Goal: Transaction & Acquisition: Purchase product/service

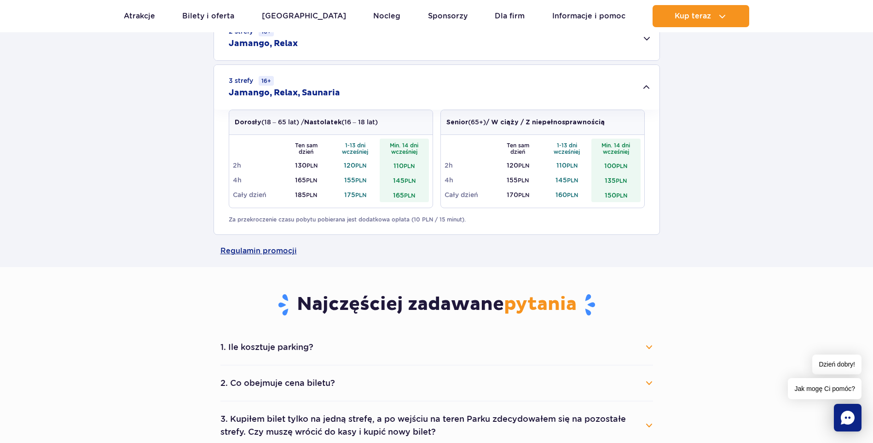
scroll to position [368, 0]
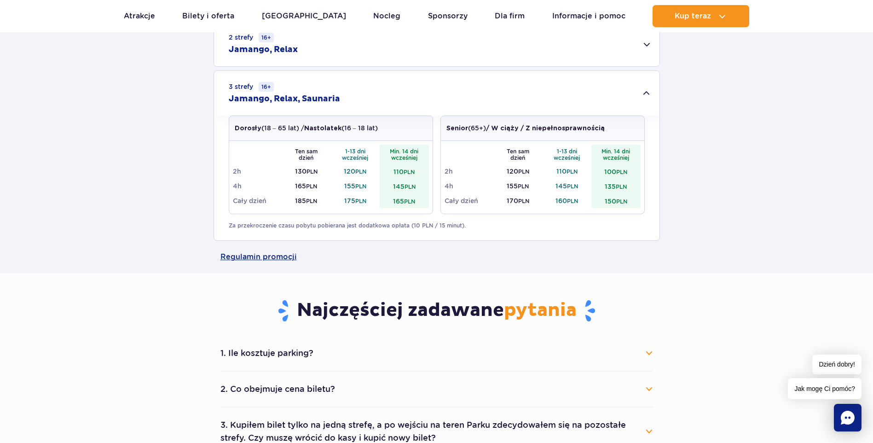
click at [299, 362] on button "1. Ile kosztuje parking?" at bounding box center [436, 353] width 433 height 20
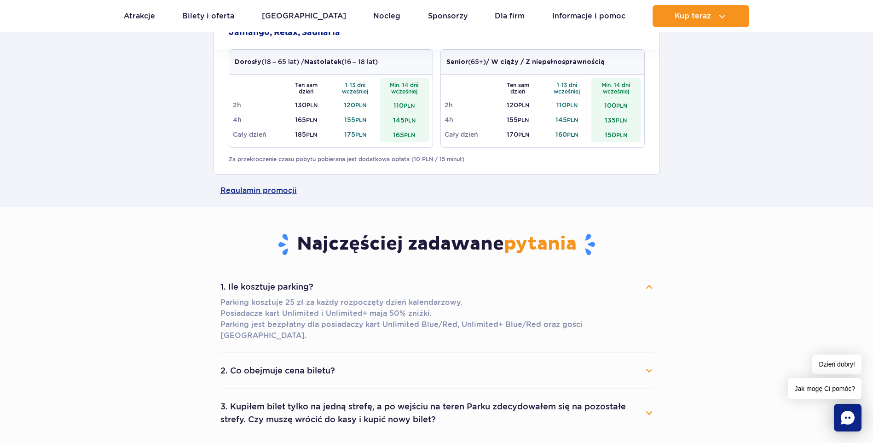
scroll to position [552, 0]
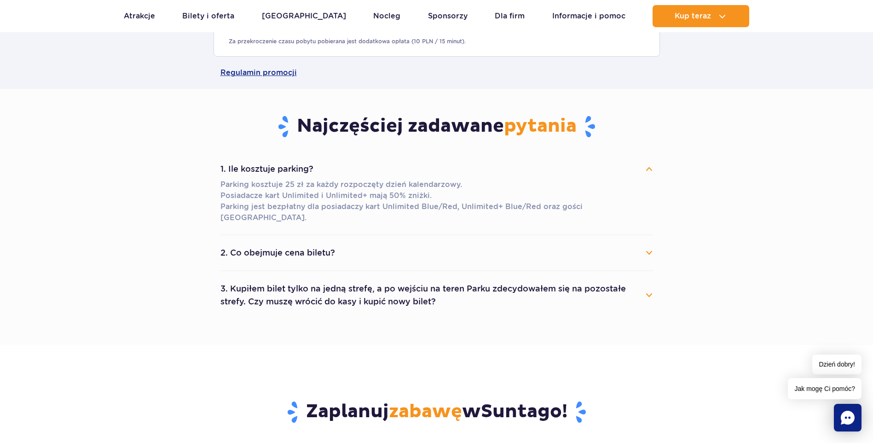
click at [317, 248] on button "2. Co obejmuje cena biletu?" at bounding box center [436, 253] width 433 height 20
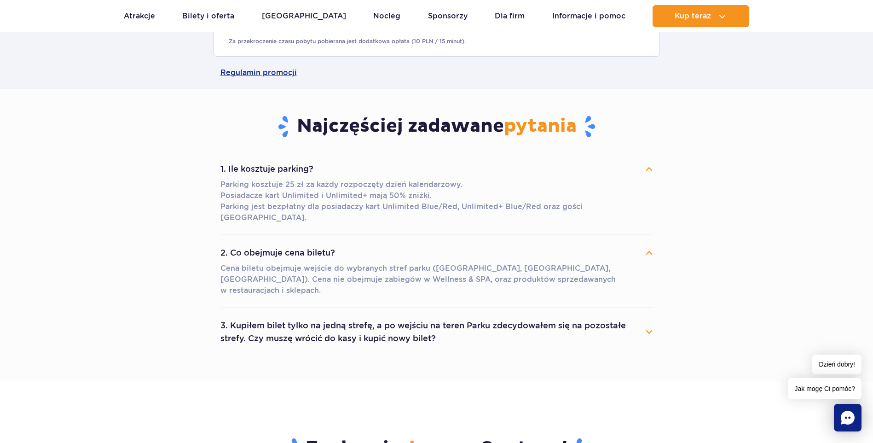
drag, startPoint x: 324, startPoint y: 305, endPoint x: 319, endPoint y: 306, distance: 5.1
click at [322, 315] on button "3. Kupiłem bilet tylko na jedną strefę, a po wejściu na teren Parku zdecydowałe…" at bounding box center [436, 331] width 433 height 33
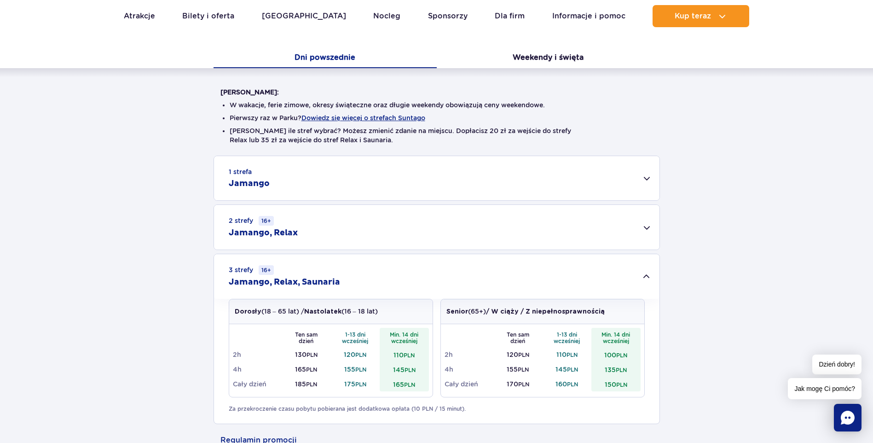
scroll to position [184, 0]
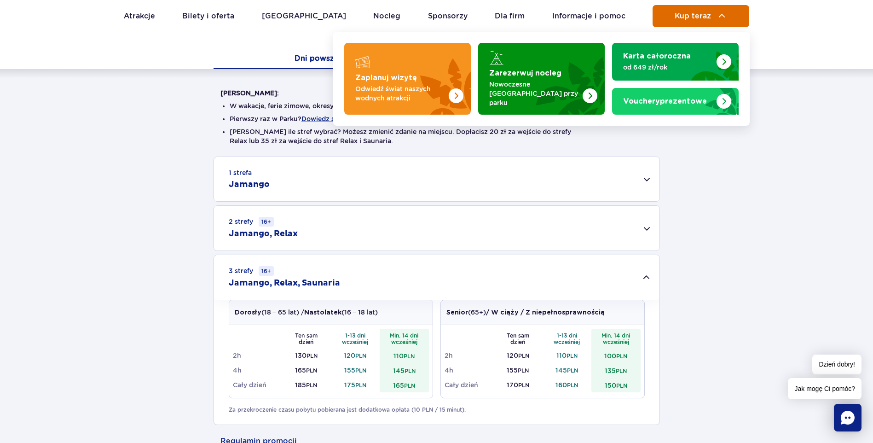
click at [722, 22] on button "Kup teraz" at bounding box center [701, 16] width 97 height 22
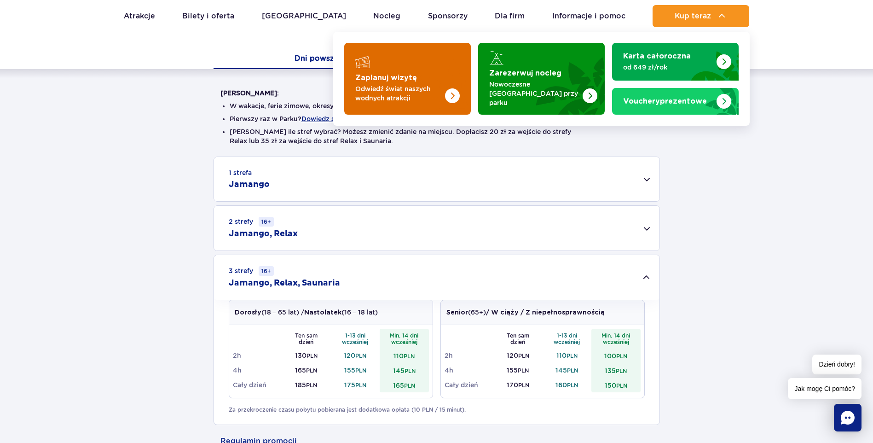
click at [448, 91] on img "Zaplanuj wizytę" at bounding box center [452, 95] width 15 height 15
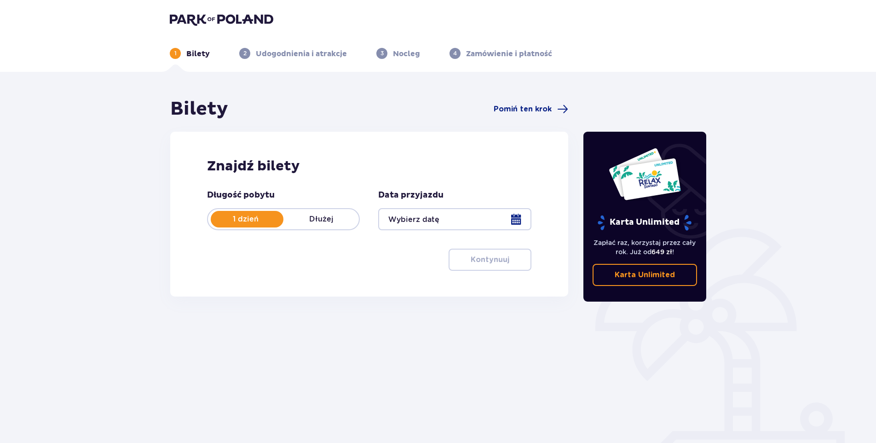
click at [422, 222] on div at bounding box center [454, 219] width 153 height 22
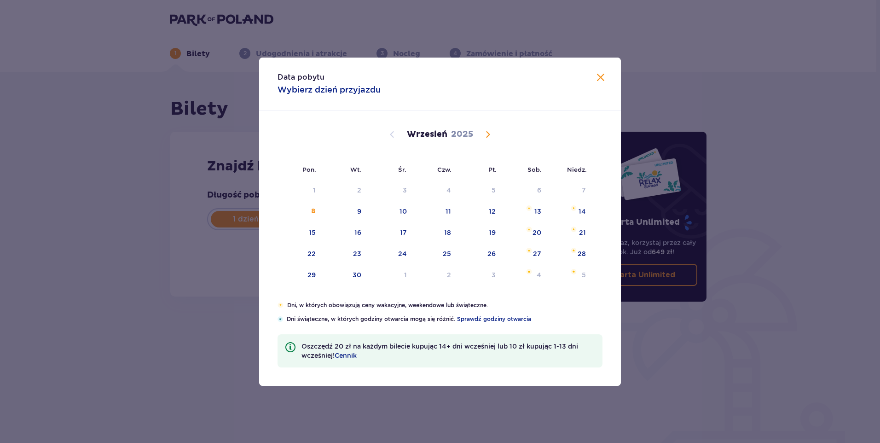
click at [490, 135] on span "Calendar" at bounding box center [487, 134] width 11 height 11
click at [485, 135] on span "Calendar" at bounding box center [487, 134] width 11 height 11
drag, startPoint x: 491, startPoint y: 135, endPoint x: 486, endPoint y: 135, distance: 4.6
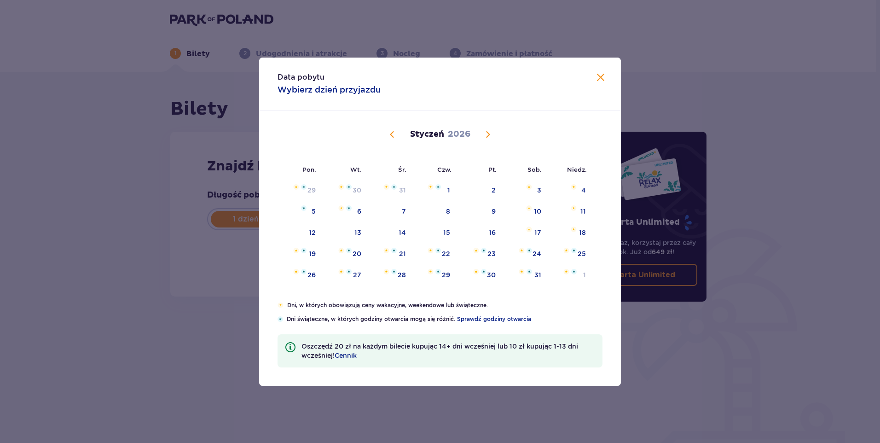
click at [490, 135] on span "Calendar" at bounding box center [487, 134] width 11 height 11
click at [485, 135] on span "Calendar" at bounding box center [487, 134] width 11 height 11
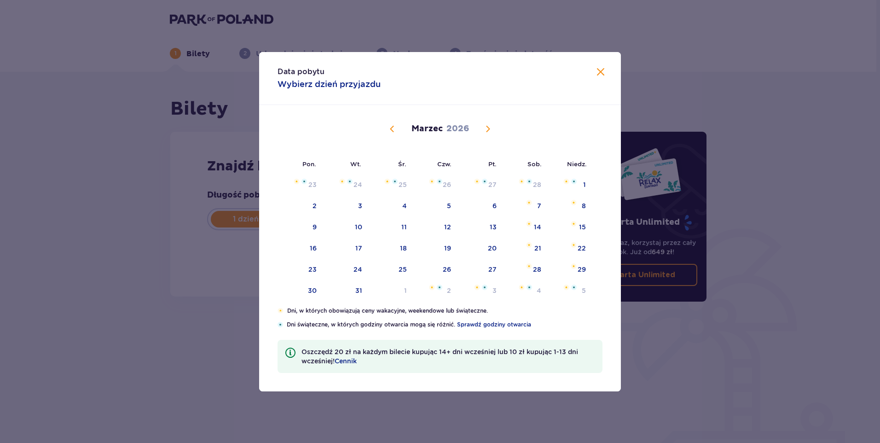
click at [484, 130] on span "Calendar" at bounding box center [487, 128] width 11 height 11
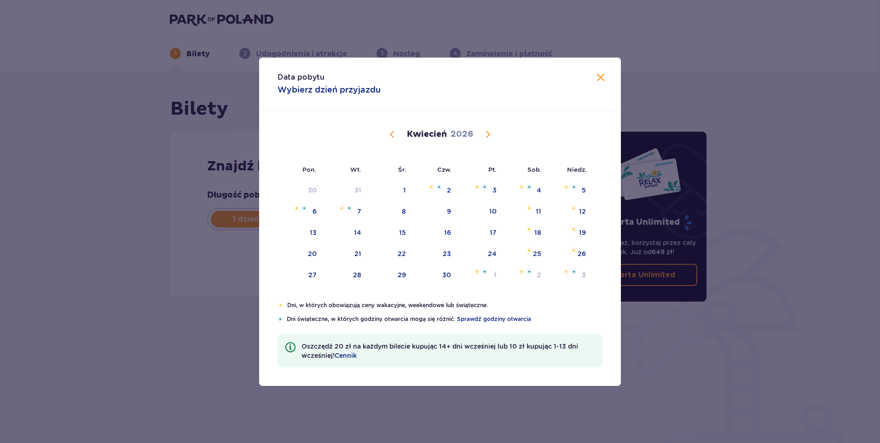
click at [488, 129] on button "Calendar" at bounding box center [487, 134] width 11 height 11
click at [489, 129] on button "Calendar" at bounding box center [487, 134] width 11 height 11
click at [492, 132] on span "Calendar" at bounding box center [487, 134] width 11 height 11
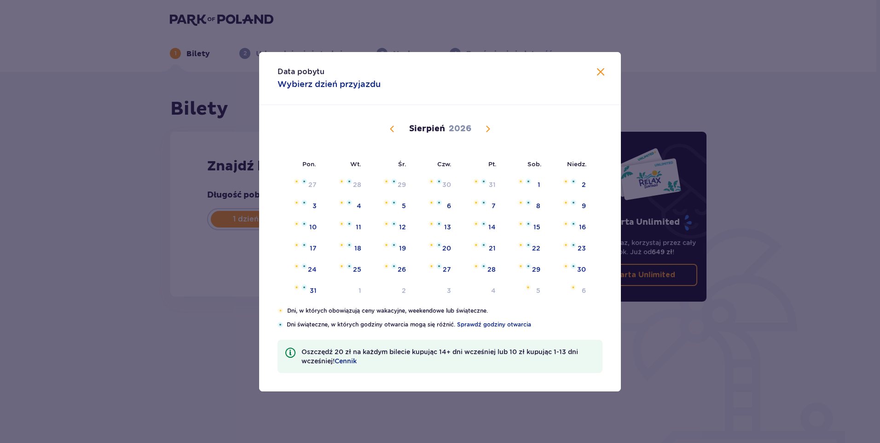
click at [492, 132] on span "Calendar" at bounding box center [487, 128] width 11 height 11
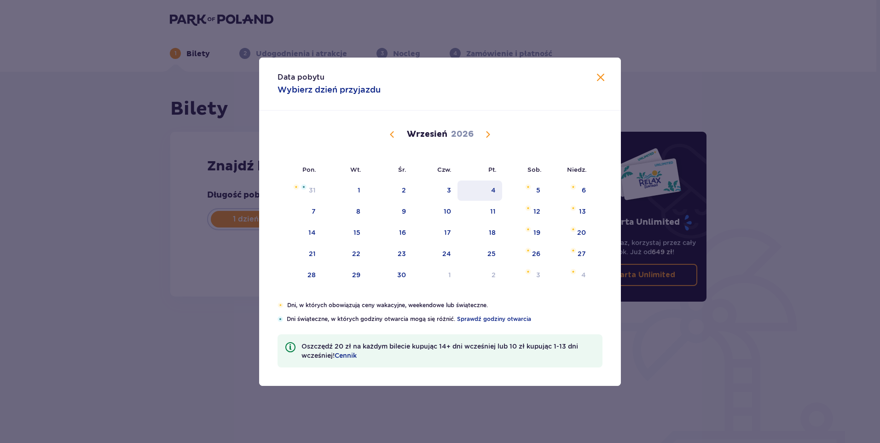
click at [498, 191] on div "4" at bounding box center [480, 190] width 45 height 20
type input "[DATE]"
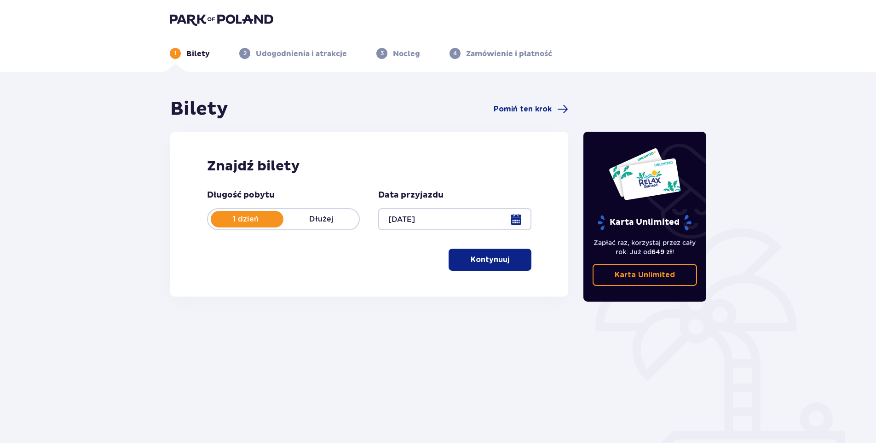
click at [488, 258] on p "Kontynuuj" at bounding box center [490, 260] width 39 height 10
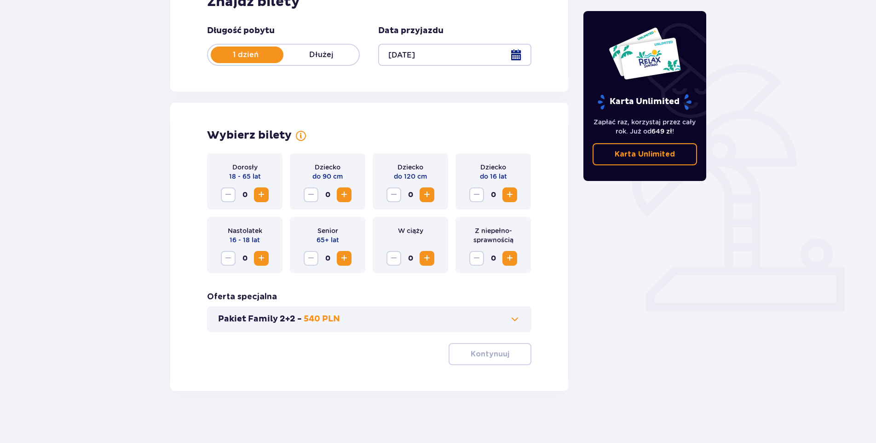
scroll to position [168, 0]
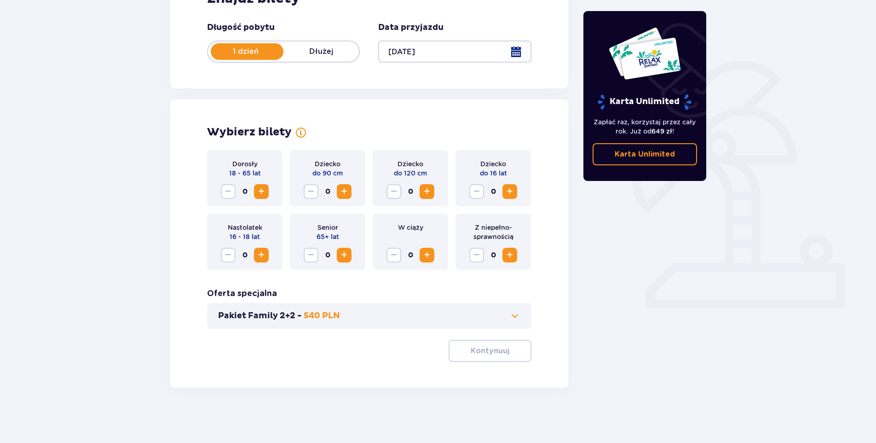
click at [266, 190] on span "Increase" at bounding box center [261, 191] width 11 height 11
click at [427, 191] on span "Increase" at bounding box center [427, 191] width 11 height 11
click at [513, 190] on span "Increase" at bounding box center [509, 191] width 11 height 11
click at [362, 319] on button "Pakiet Family 2+2 - 540 PLN" at bounding box center [369, 315] width 302 height 11
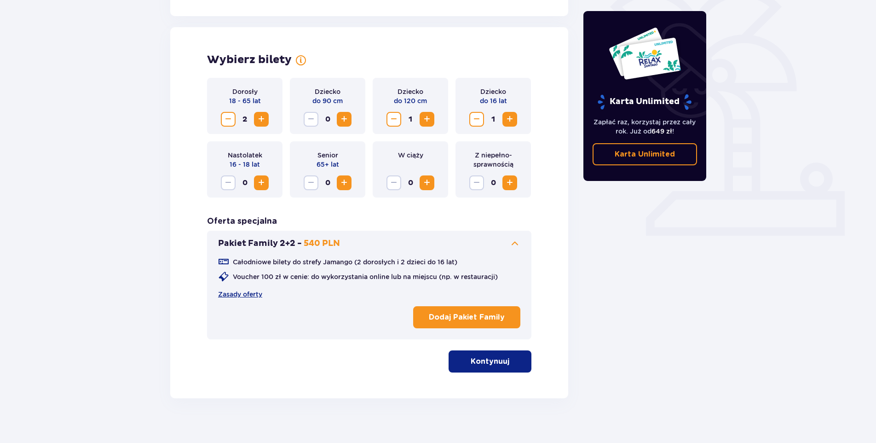
scroll to position [250, 0]
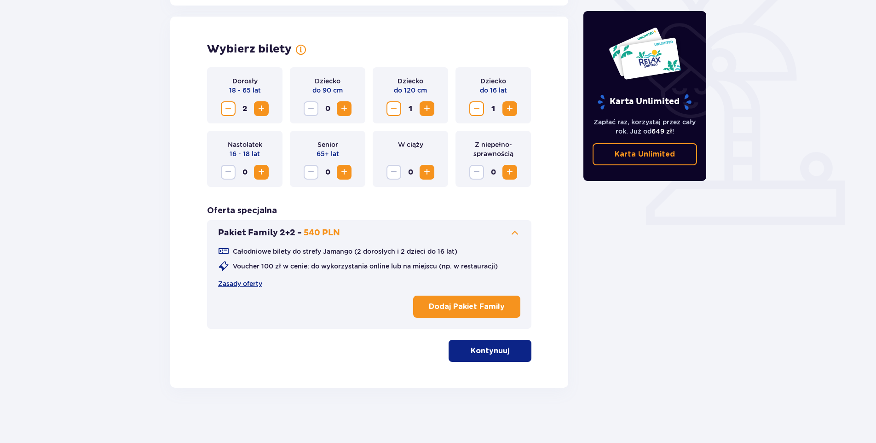
click at [506, 354] on span "button" at bounding box center [511, 350] width 11 height 11
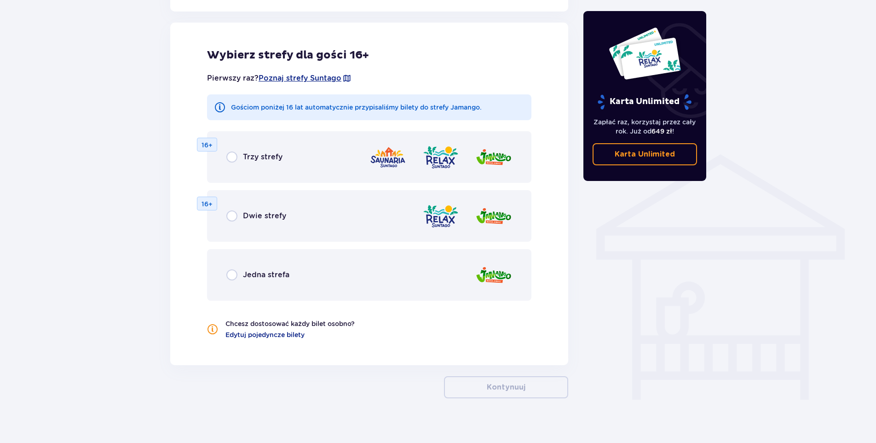
scroll to position [594, 0]
click at [244, 154] on p "Trzy strefy" at bounding box center [263, 156] width 40 height 10
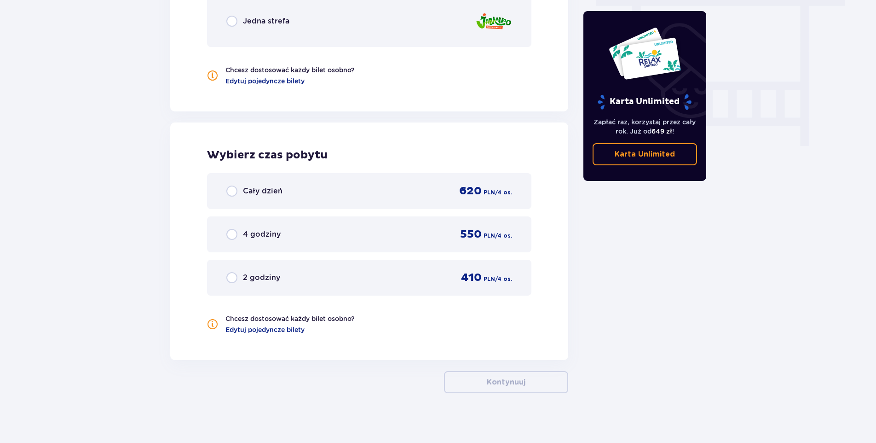
scroll to position [852, 0]
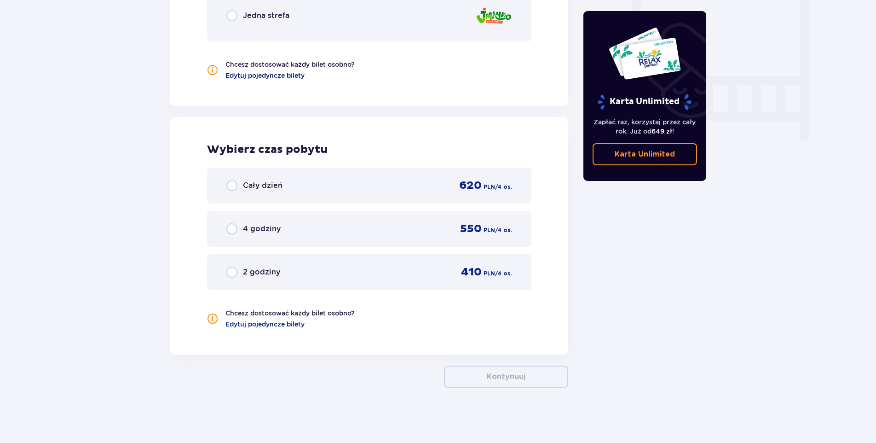
click at [279, 78] on span "Edytuj pojedyncze bilety" at bounding box center [265, 75] width 79 height 9
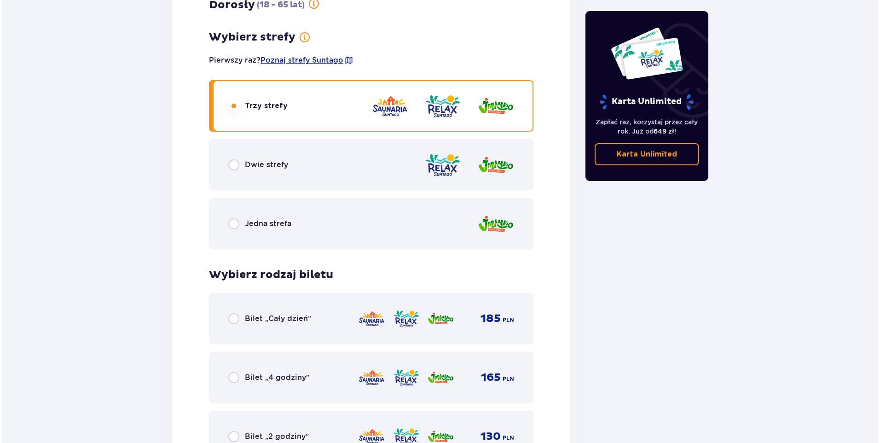
scroll to position [1267, 0]
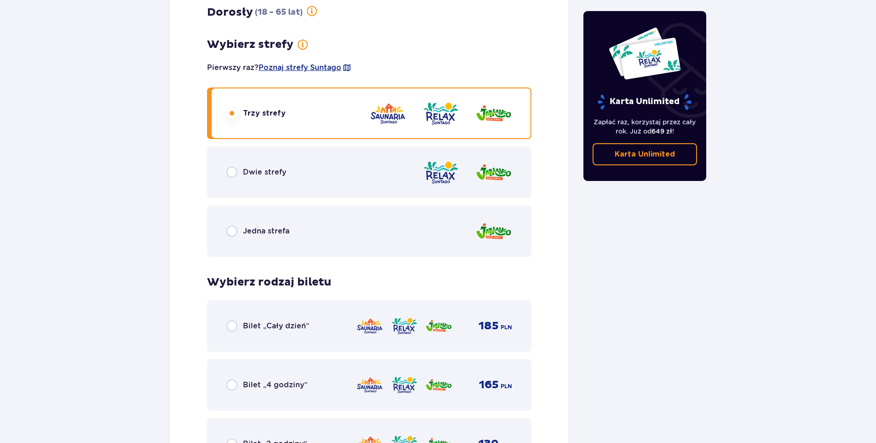
click at [266, 322] on p "Bilet „Cały dzień”" at bounding box center [276, 326] width 66 height 10
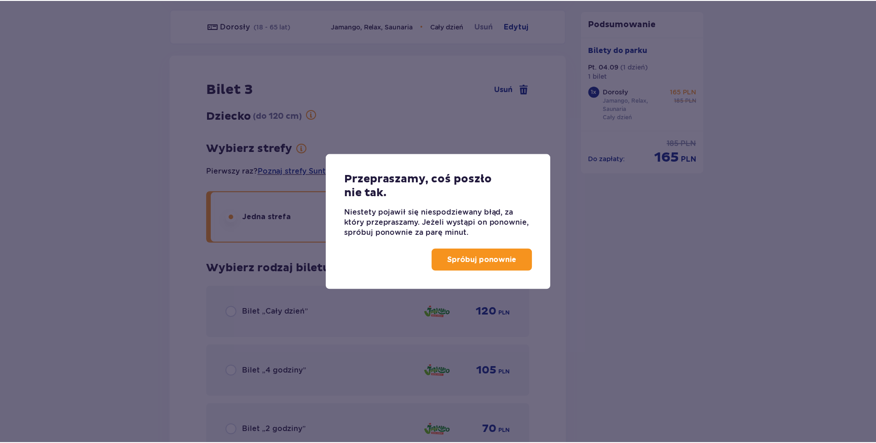
scroll to position [1207, 0]
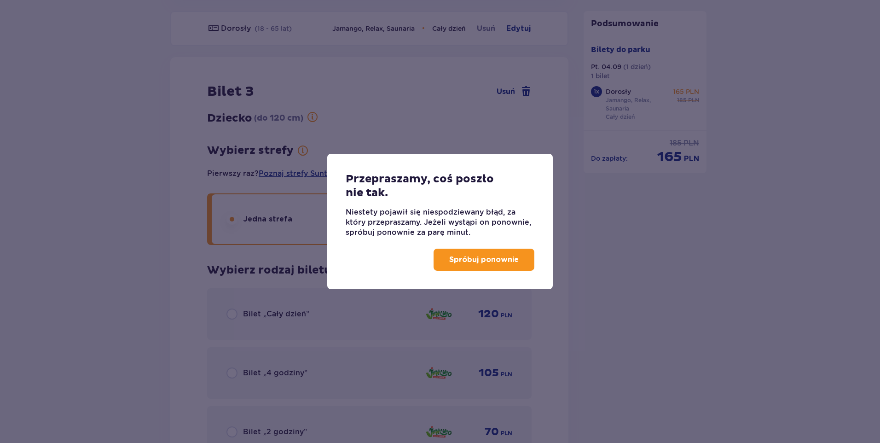
click at [456, 260] on p "Spróbuj ponownie" at bounding box center [484, 260] width 70 height 10
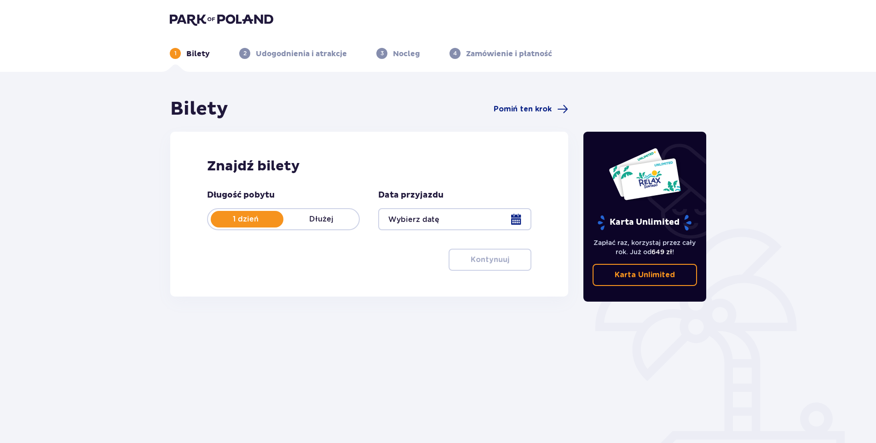
click at [447, 221] on div at bounding box center [454, 219] width 153 height 22
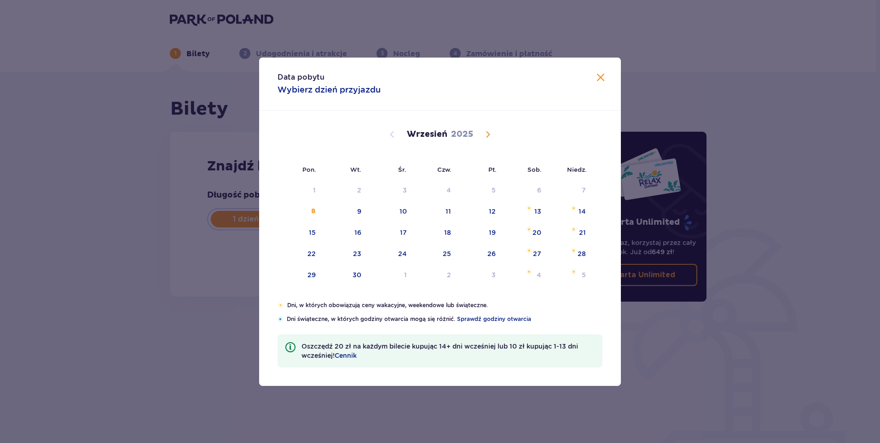
click at [486, 133] on span "Calendar" at bounding box center [487, 134] width 11 height 11
click at [490, 136] on span "Calendar" at bounding box center [487, 134] width 11 height 11
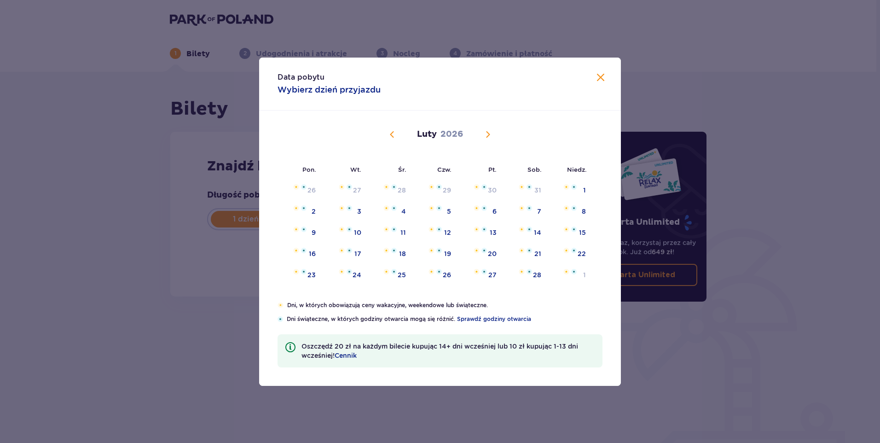
click at [484, 133] on span "Calendar" at bounding box center [487, 134] width 11 height 11
click at [486, 133] on span "Calendar" at bounding box center [487, 134] width 11 height 11
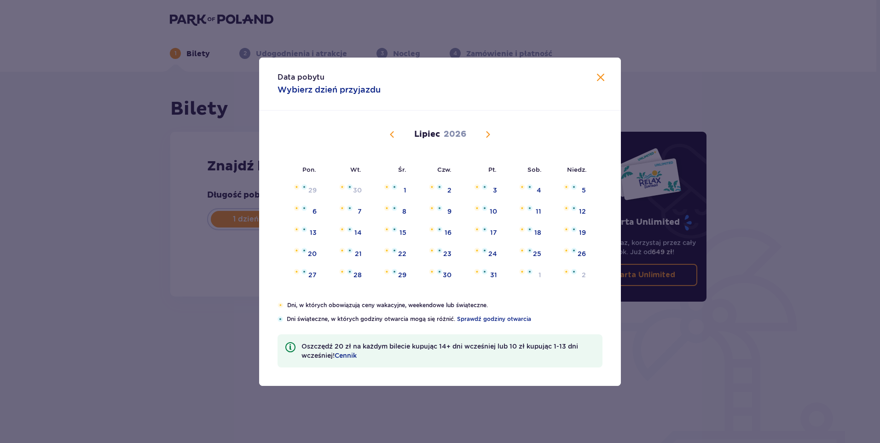
click at [488, 134] on span "Calendar" at bounding box center [487, 134] width 11 height 11
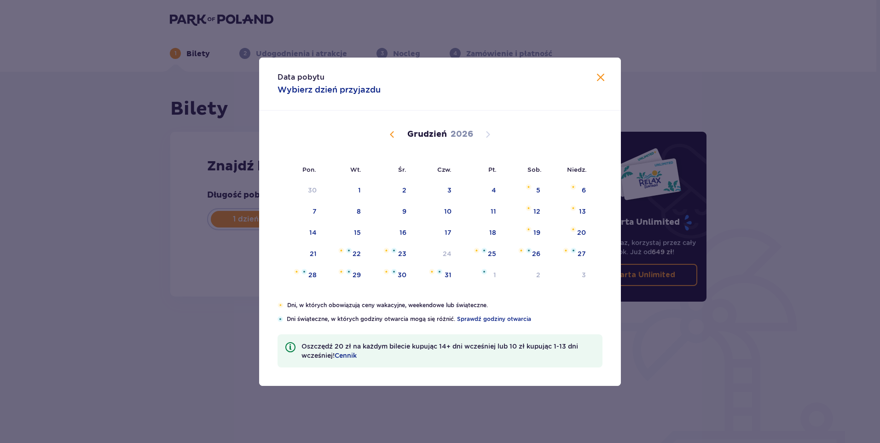
click at [392, 137] on span "Calendar" at bounding box center [392, 134] width 11 height 11
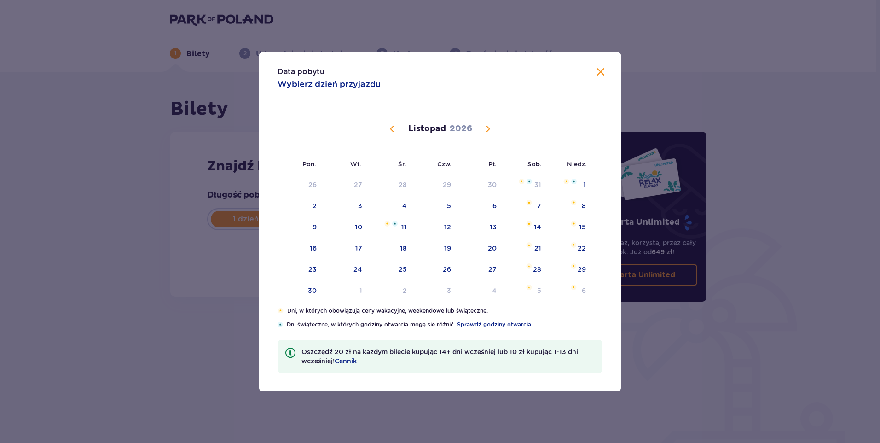
click at [392, 137] on div "[DATE]" at bounding box center [440, 139] width 305 height 69
click at [395, 132] on span "Calendar" at bounding box center [392, 128] width 11 height 11
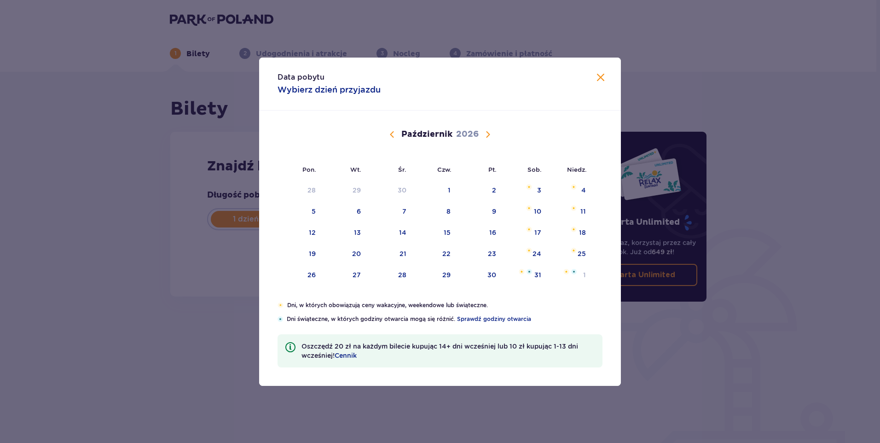
click at [395, 131] on span "Calendar" at bounding box center [392, 134] width 11 height 11
click at [495, 188] on div "4" at bounding box center [493, 190] width 5 height 9
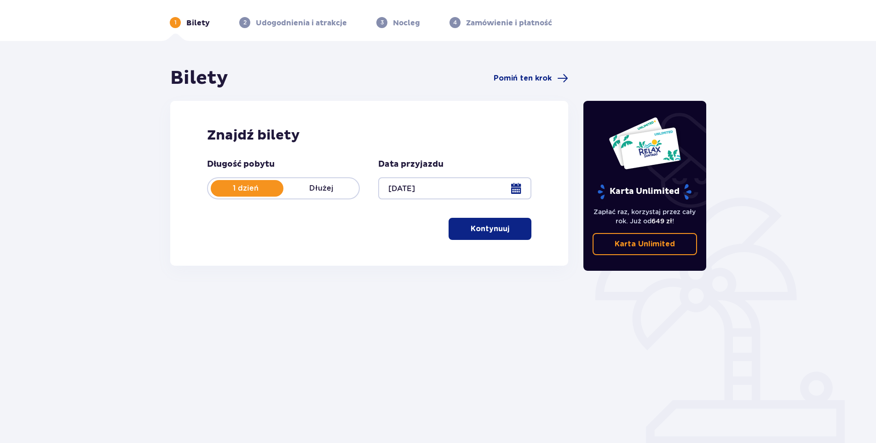
scroll to position [33, 0]
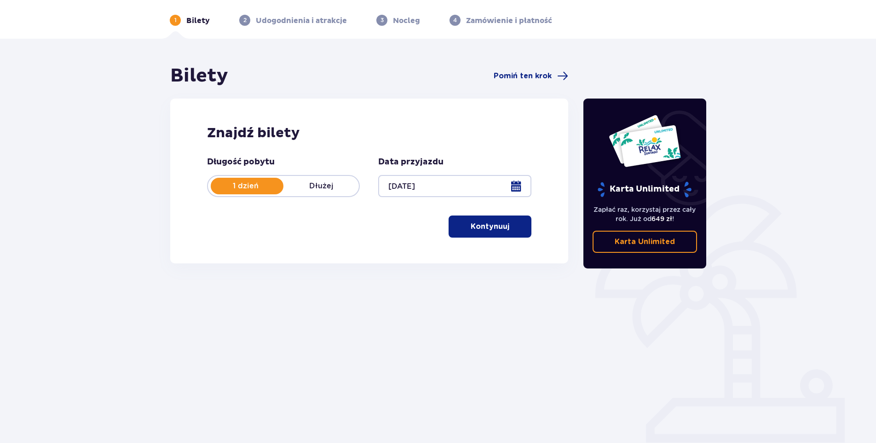
click at [490, 230] on p "Kontynuuj" at bounding box center [490, 226] width 39 height 10
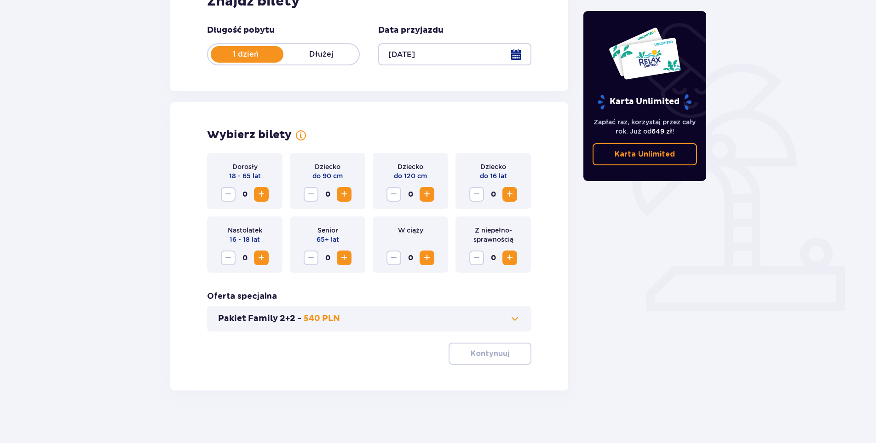
scroll to position [168, 0]
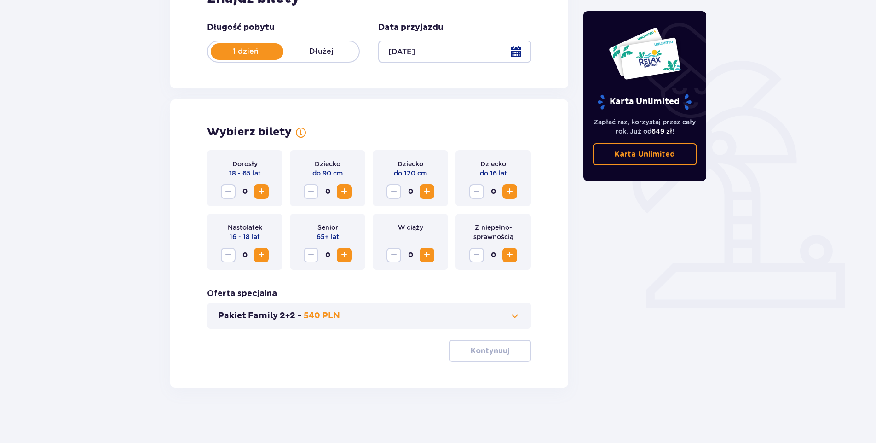
click at [264, 190] on span "Increase" at bounding box center [261, 191] width 11 height 11
click at [503, 351] on button "Kontynuuj" at bounding box center [490, 351] width 83 height 22
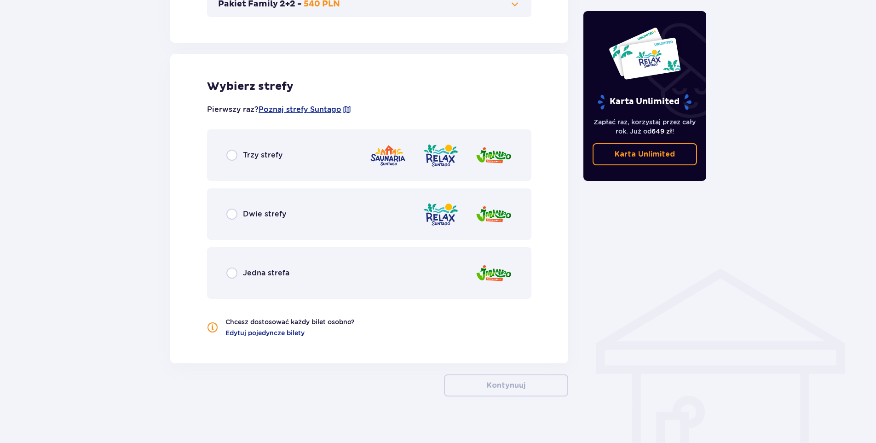
scroll to position [488, 0]
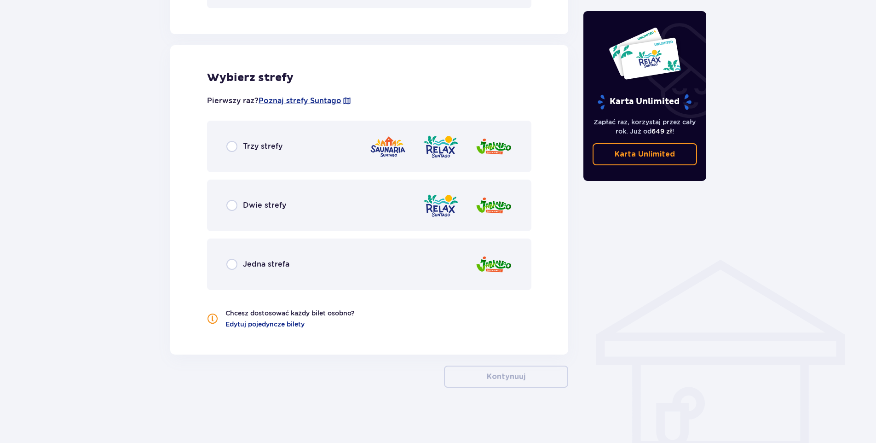
click at [254, 139] on div "Trzy strefy" at bounding box center [369, 147] width 325 height 52
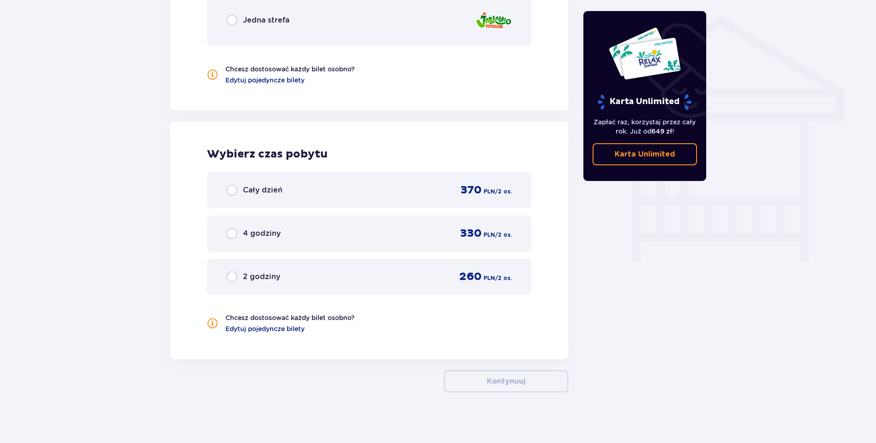
scroll to position [736, 0]
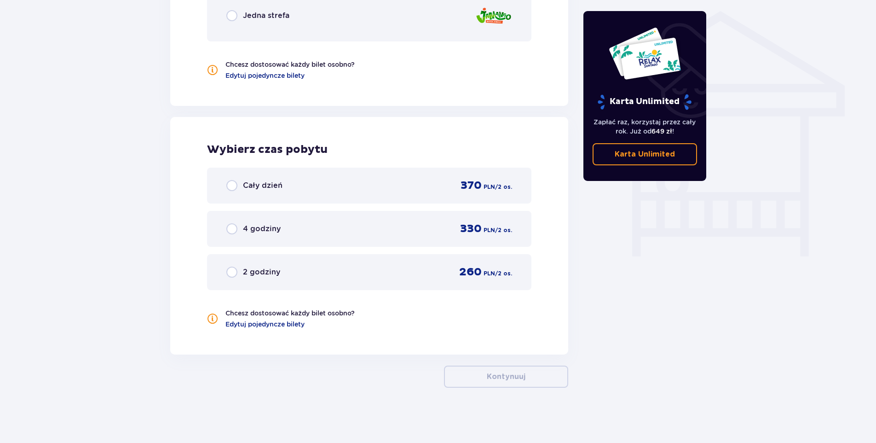
click at [264, 194] on div "Cały dzień 370 PLN / 2 os." at bounding box center [369, 186] width 325 height 36
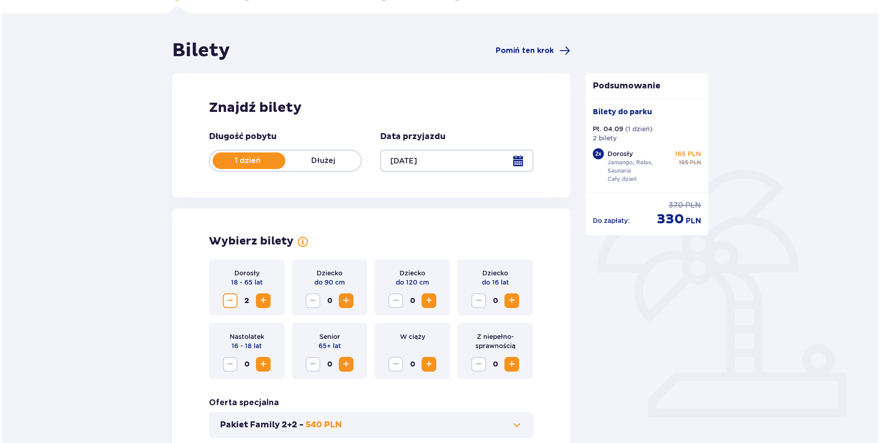
scroll to position [52, 0]
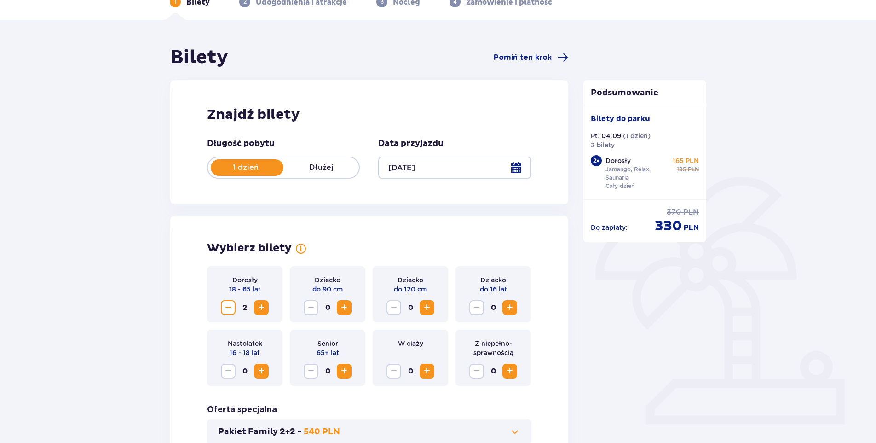
click at [522, 164] on div at bounding box center [454, 168] width 153 height 22
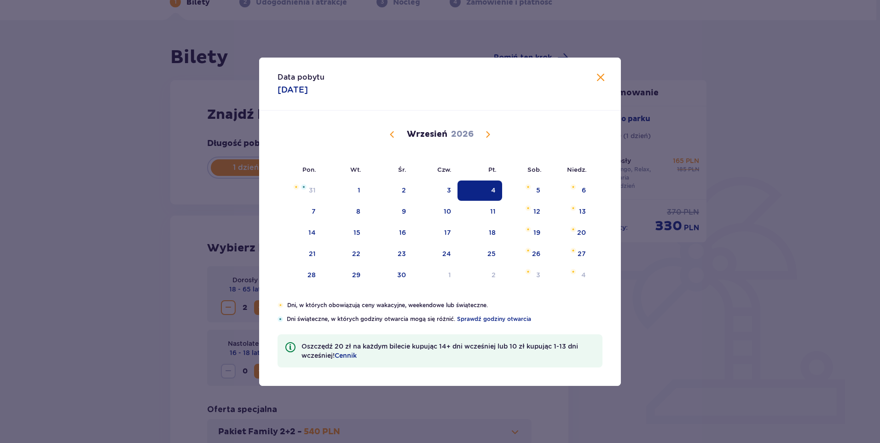
drag, startPoint x: 538, startPoint y: 191, endPoint x: 556, endPoint y: 172, distance: 26.4
click at [529, 146] on div "[DATE] 31 1 2 3 4 5 6 7 8 9 10 11 12 13 14 15 16 17 18 19 20 21 22 23 24 25 26 …" at bounding box center [435, 198] width 315 height 176
click at [580, 188] on div "6" at bounding box center [570, 190] width 46 height 20
type input "[DATE]"
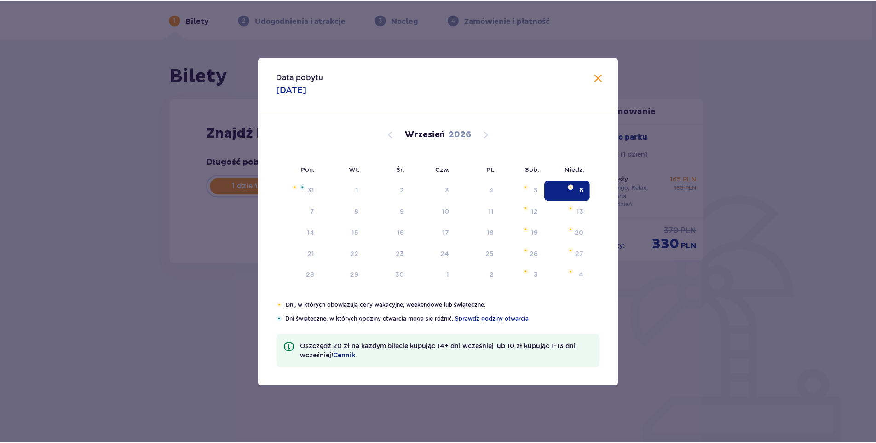
scroll to position [33, 0]
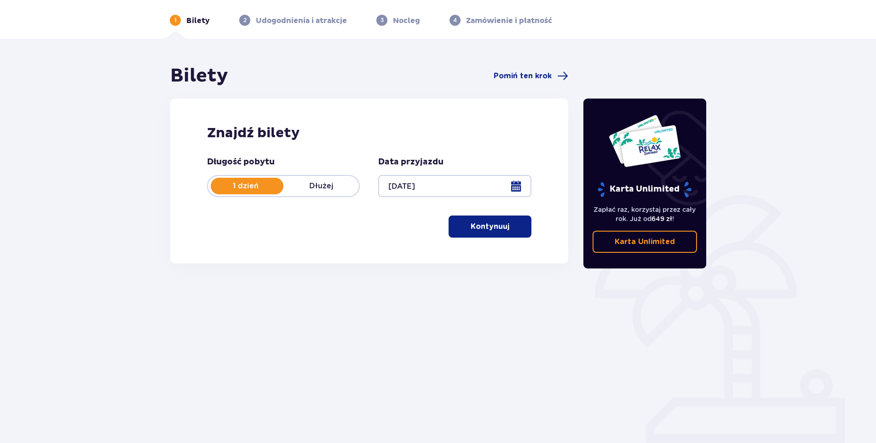
click at [494, 226] on p "Kontynuuj" at bounding box center [490, 226] width 39 height 10
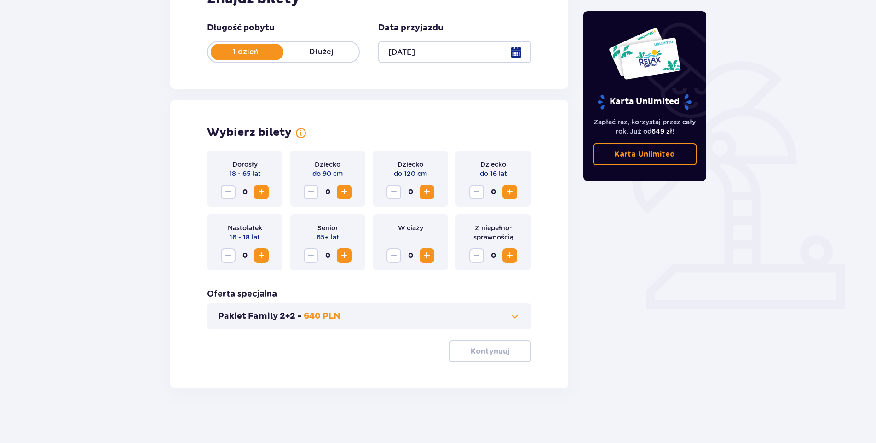
scroll to position [168, 0]
click at [266, 193] on span "Increase" at bounding box center [261, 191] width 11 height 11
click at [486, 353] on p "Kontynuuj" at bounding box center [490, 351] width 39 height 10
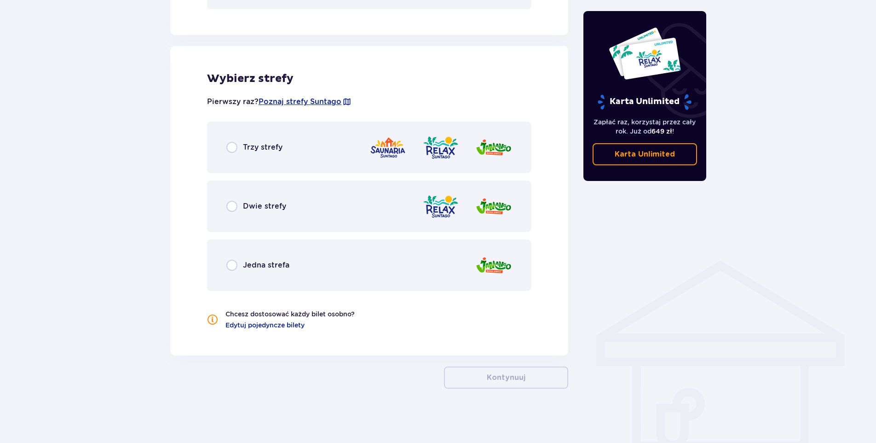
scroll to position [488, 0]
click at [270, 147] on p "Trzy strefy" at bounding box center [263, 146] width 40 height 10
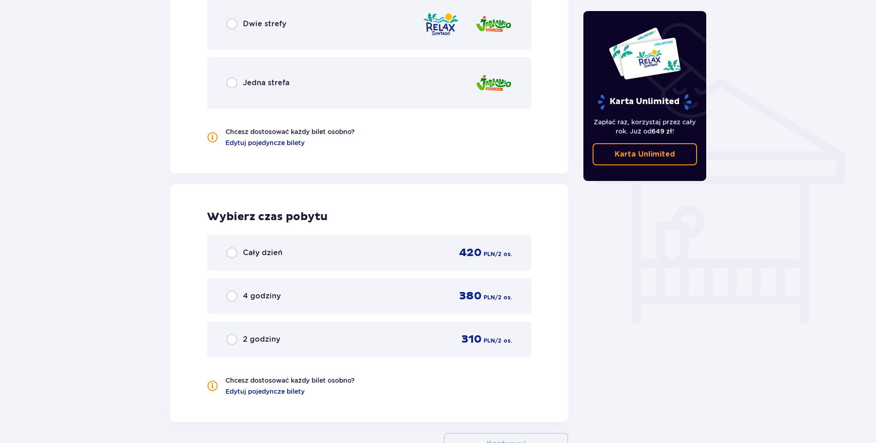
scroll to position [736, 0]
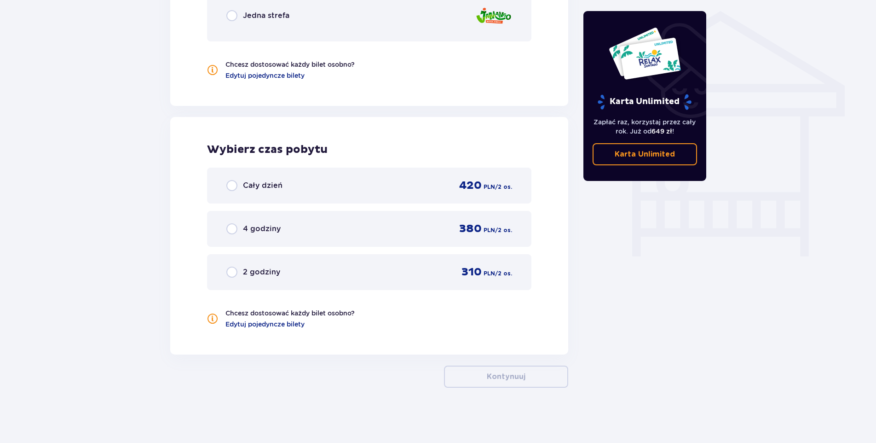
click at [345, 191] on div "Cały dzień 420 PLN / 2 os." at bounding box center [369, 186] width 286 height 14
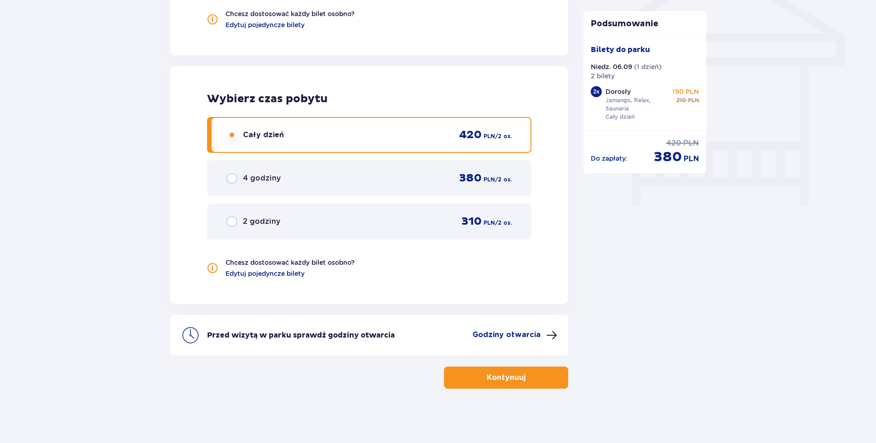
scroll to position [788, 0]
